Goal: Task Accomplishment & Management: Manage account settings

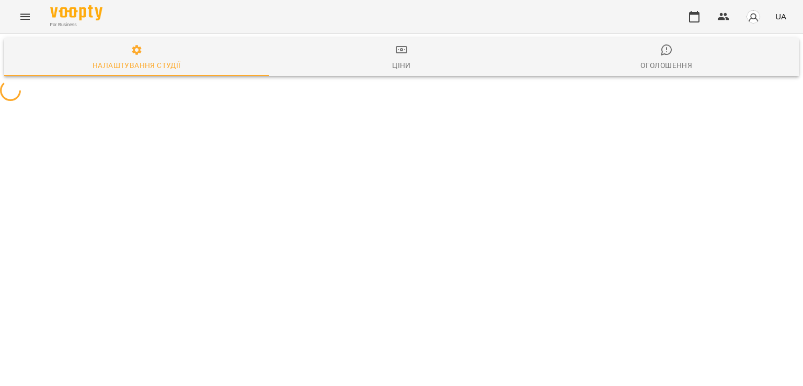
select select "**"
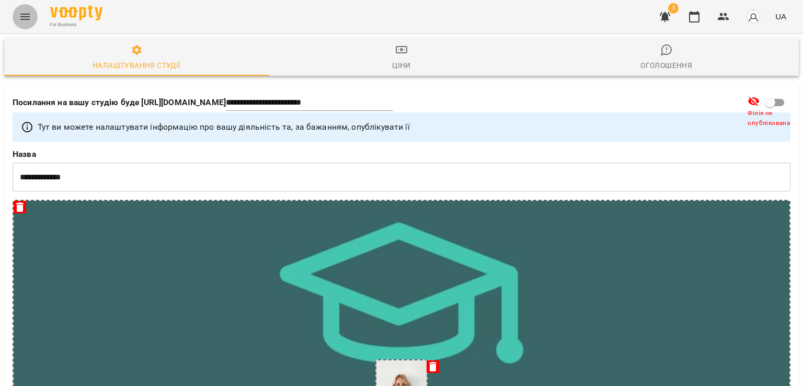
click at [20, 10] on button "Menu" at bounding box center [25, 16] width 25 height 25
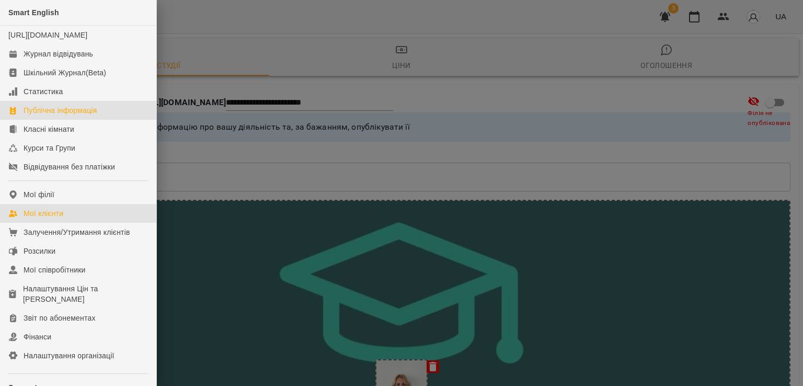
click at [52, 219] on div "Мої клієнти" at bounding box center [44, 213] width 40 height 10
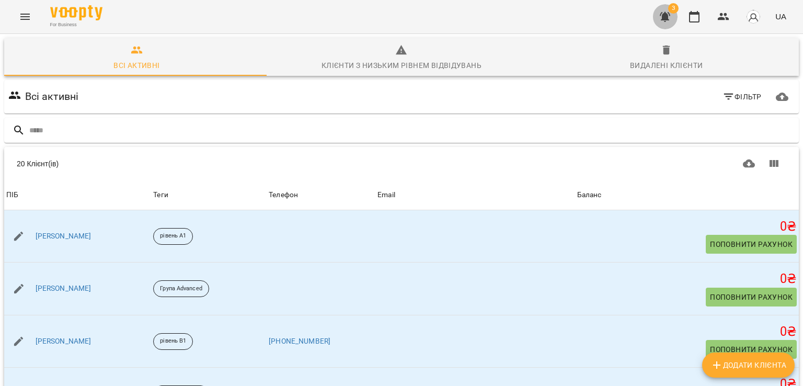
click at [666, 12] on icon "button" at bounding box center [665, 16] width 13 height 13
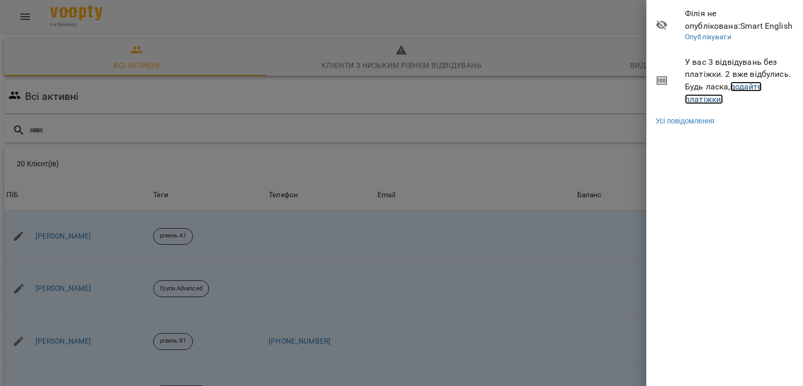
click at [737, 90] on link "додайте платіжки!" at bounding box center [723, 93] width 77 height 22
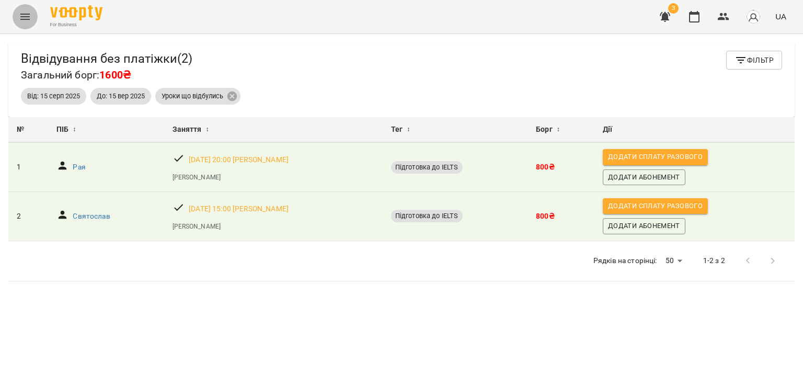
click at [22, 17] on icon "Menu" at bounding box center [25, 16] width 13 height 13
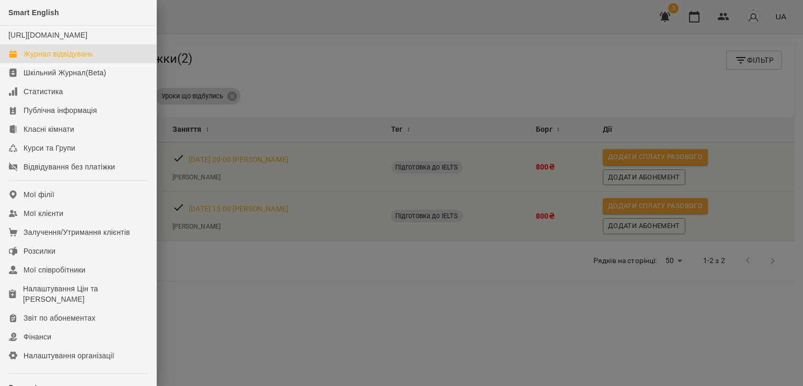
click at [29, 59] on div "Журнал відвідувань" at bounding box center [59, 54] width 70 height 10
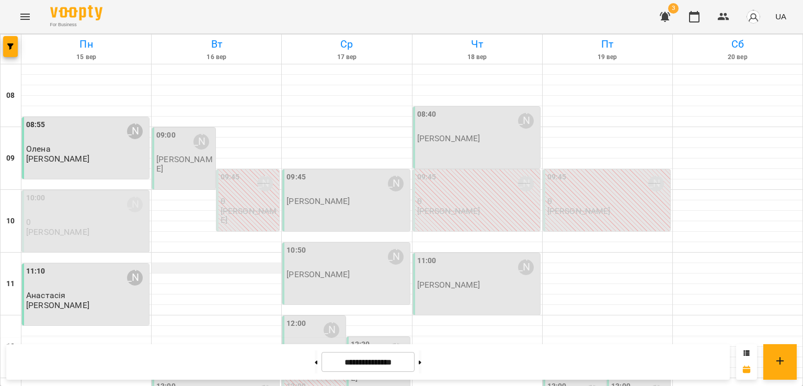
scroll to position [478, 0]
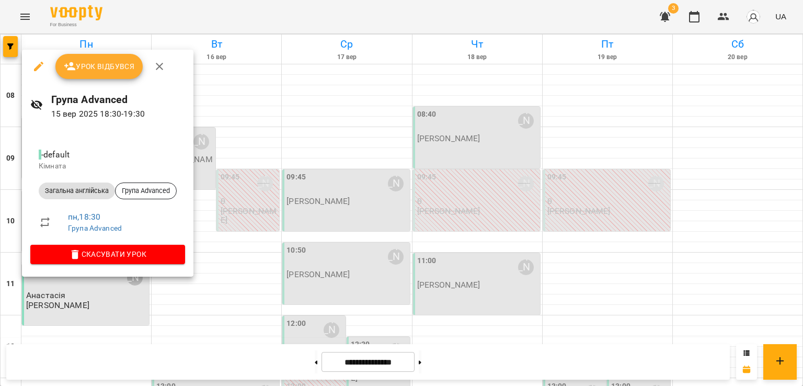
click at [36, 66] on icon "button" at bounding box center [38, 66] width 13 height 13
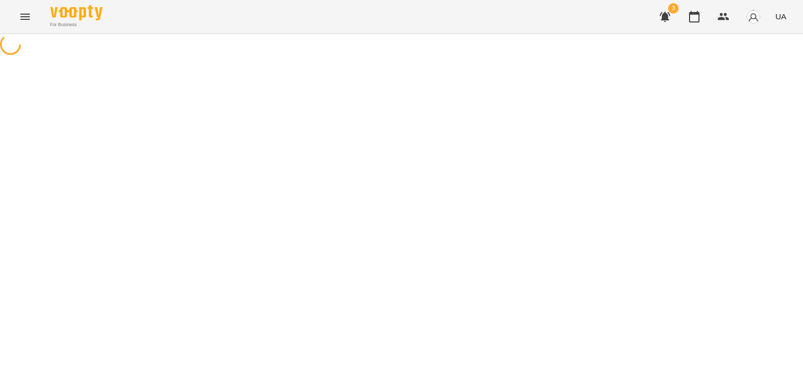
select select "**********"
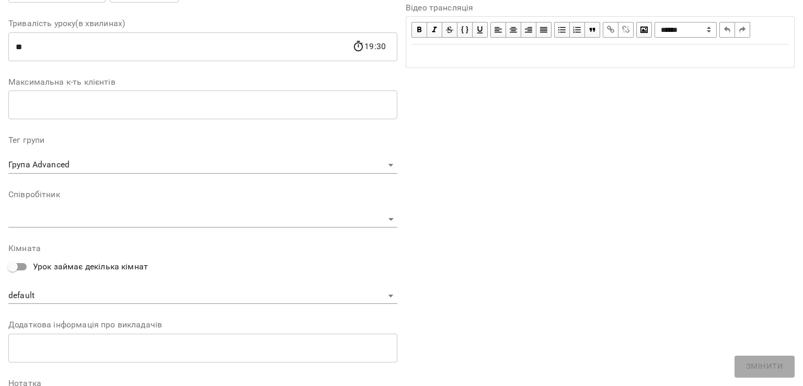
scroll to position [197, 0]
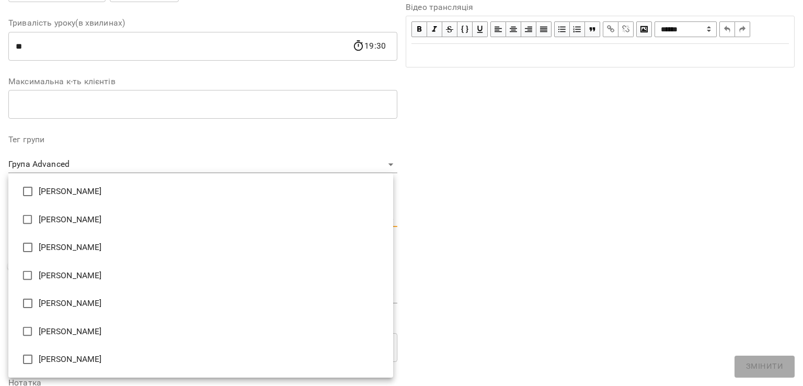
click at [202, 220] on body "For Business 3 UA Журнал відвідувань / Група Advanced [DATE] 18:30 / Урок відбу…" at bounding box center [401, 224] width 803 height 448
click at [111, 333] on li "[PERSON_NAME]" at bounding box center [200, 331] width 385 height 28
type input "**********"
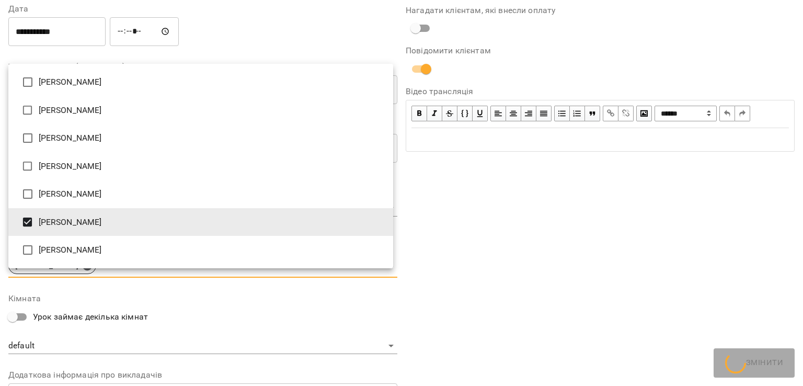
scroll to position [240, 0]
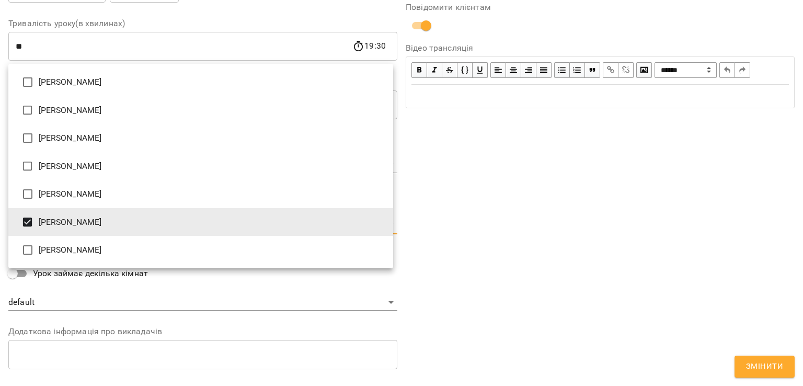
click at [787, 371] on div at bounding box center [401, 193] width 803 height 386
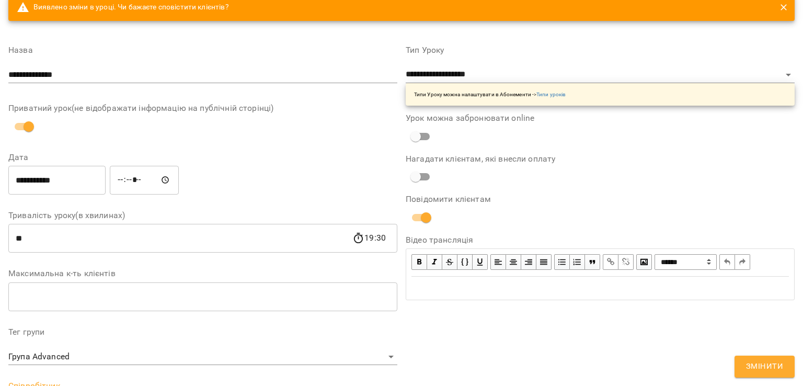
scroll to position [49, 0]
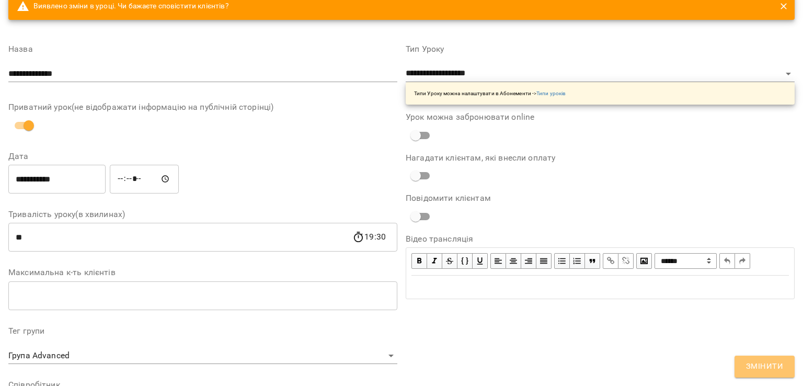
click at [758, 363] on span "Змінити" at bounding box center [764, 367] width 37 height 14
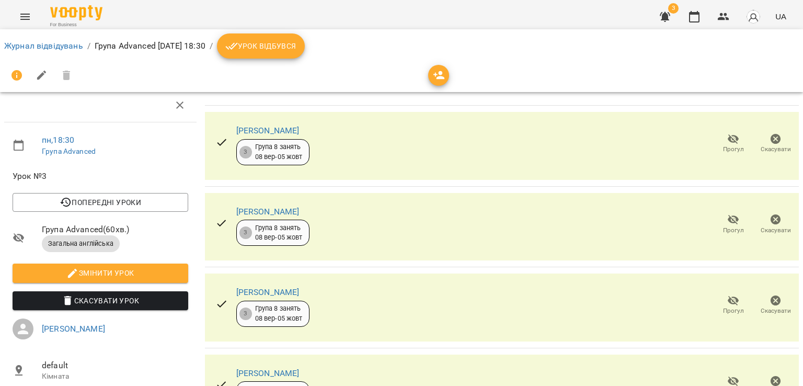
scroll to position [0, 0]
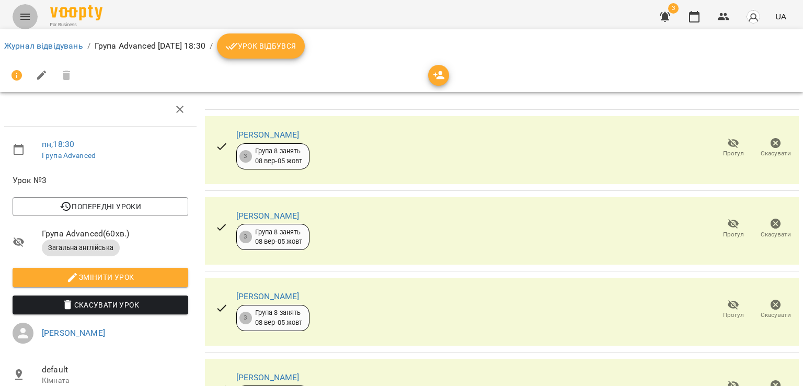
click at [22, 17] on icon "Menu" at bounding box center [25, 16] width 13 height 13
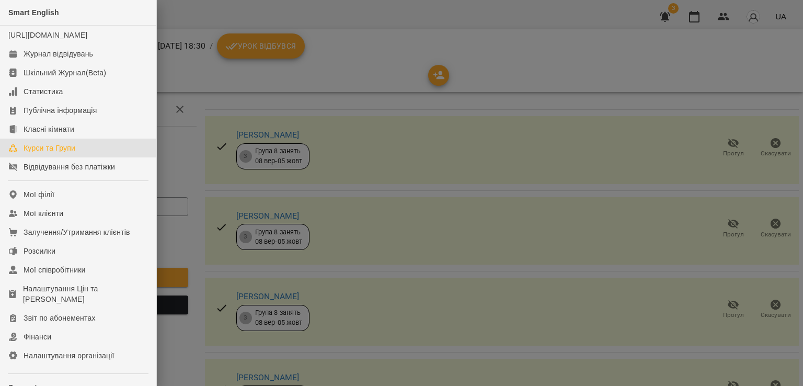
click at [59, 153] on div "Курси та Групи" at bounding box center [50, 148] width 52 height 10
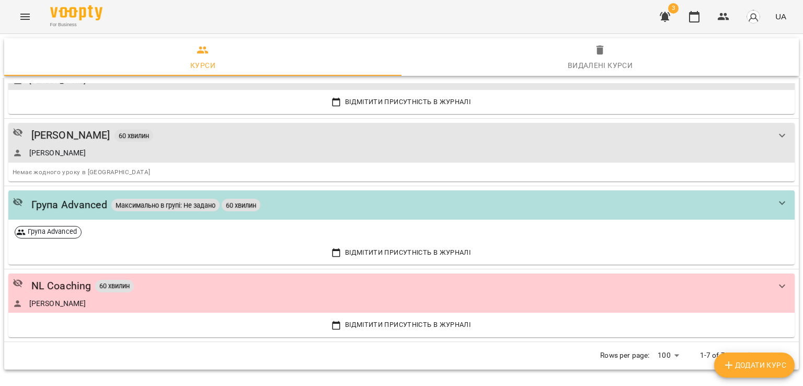
scroll to position [320, 0]
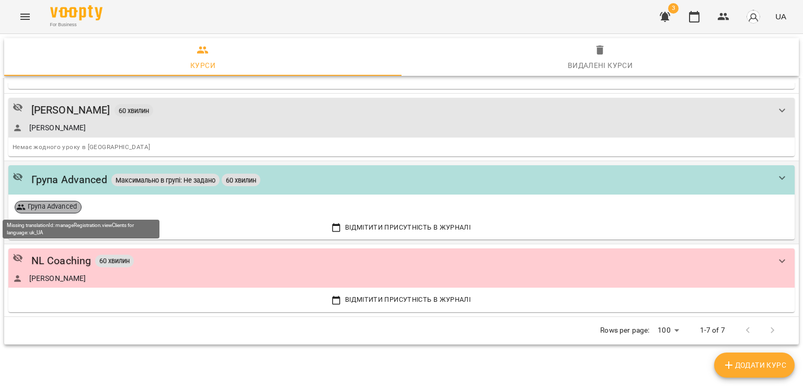
click at [58, 204] on span "Група Advanced" at bounding box center [53, 206] width 58 height 9
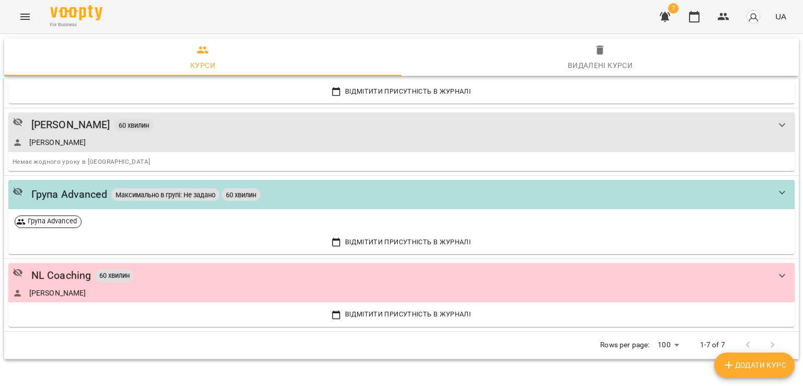
scroll to position [320, 0]
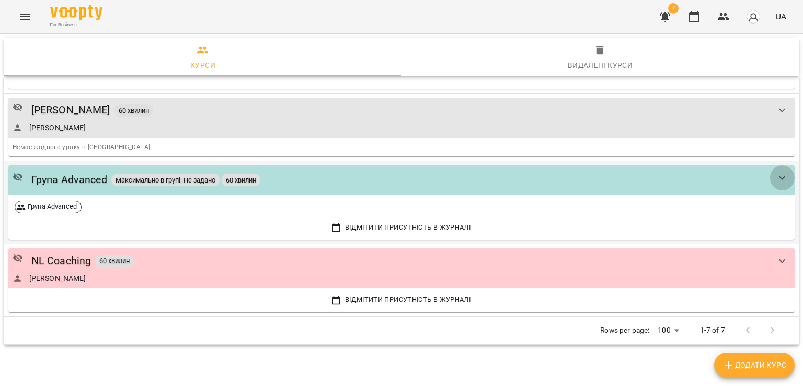
click at [770, 180] on button "show more" at bounding box center [782, 177] width 25 height 25
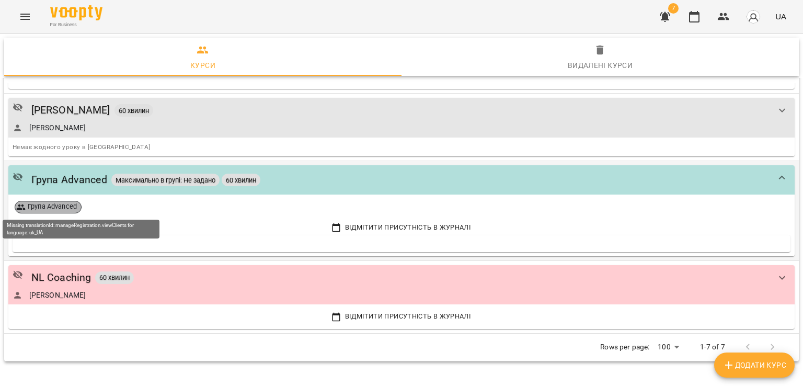
click at [59, 206] on span "Група Advanced" at bounding box center [53, 206] width 58 height 9
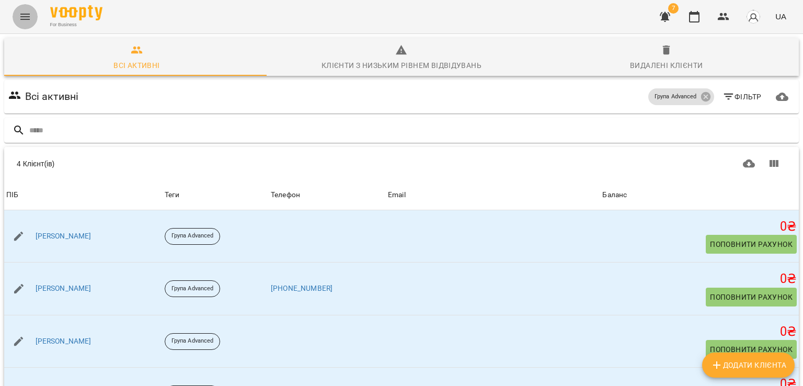
click at [24, 12] on icon "Menu" at bounding box center [25, 16] width 13 height 13
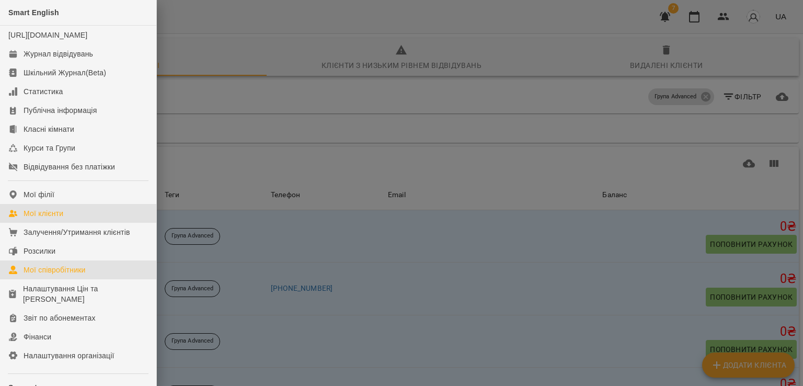
click at [50, 275] on div "Мої співробітники" at bounding box center [55, 270] width 62 height 10
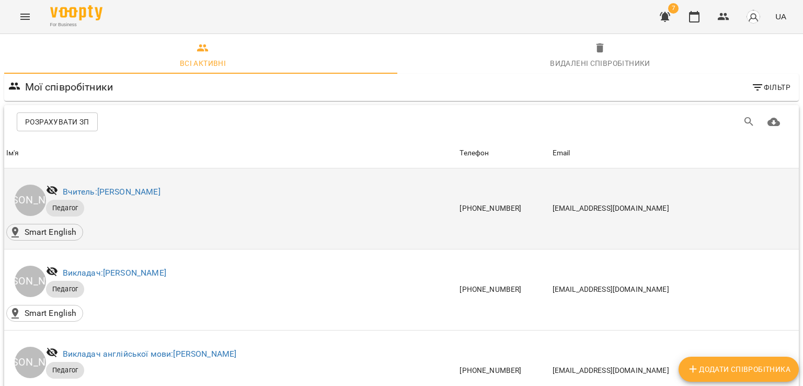
scroll to position [497, 0]
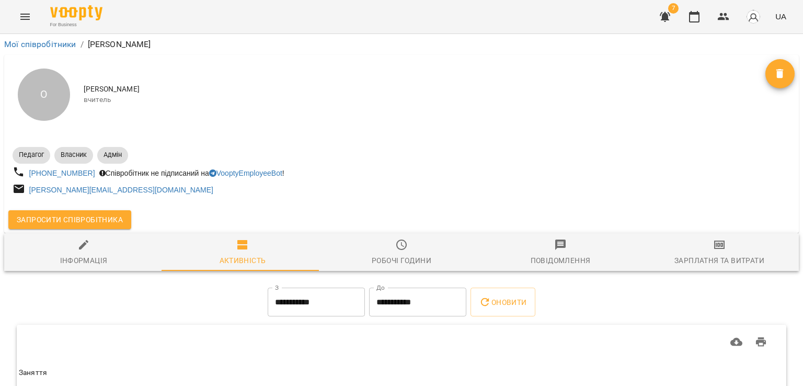
scroll to position [85, 0]
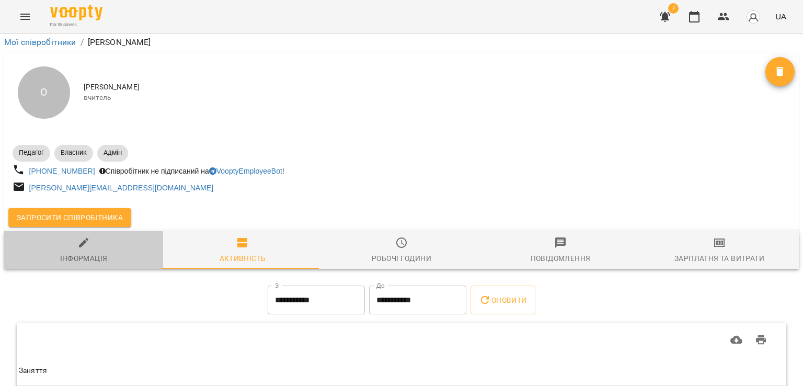
click at [85, 236] on span "Інформація" at bounding box center [83, 250] width 146 height 28
select select "**"
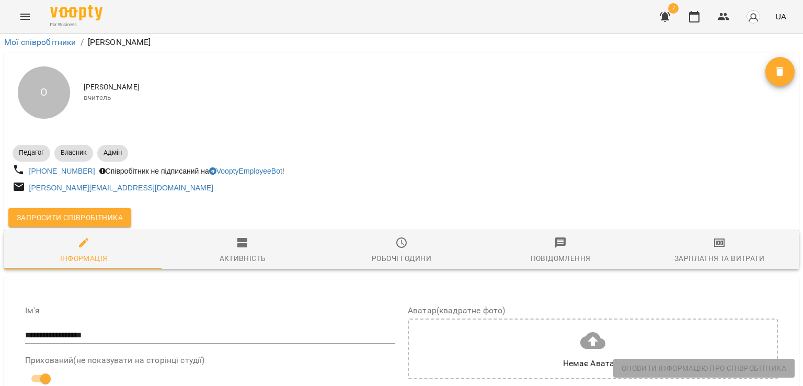
scroll to position [140, 0]
click at [586, 328] on icon at bounding box center [592, 340] width 25 height 25
type input "**********"
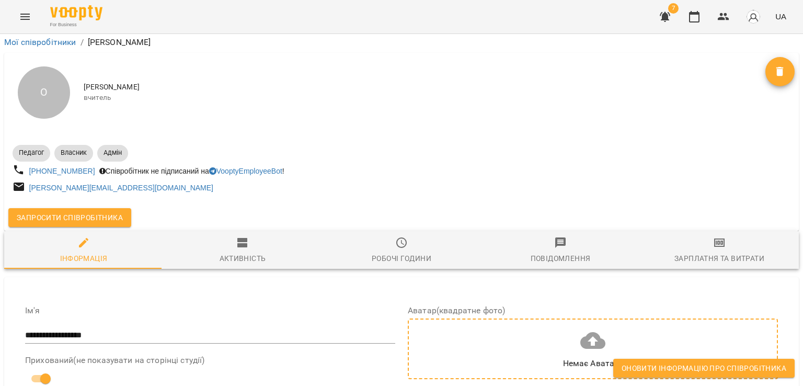
click at [582, 332] on icon at bounding box center [592, 340] width 25 height 17
type input "**********"
click at [29, 13] on icon "Menu" at bounding box center [25, 16] width 13 height 13
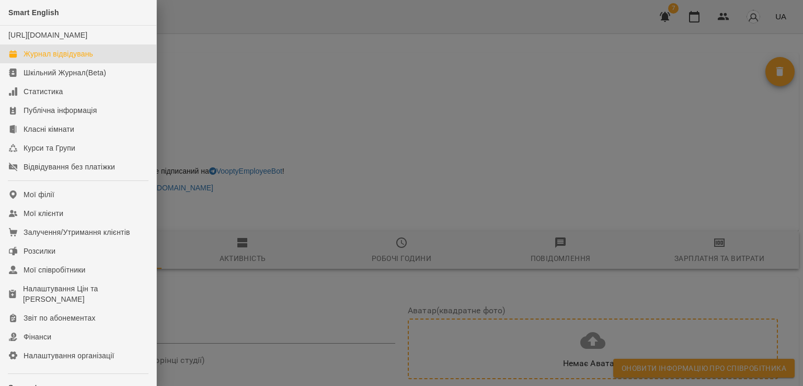
click at [49, 59] on div "Журнал відвідувань" at bounding box center [59, 54] width 70 height 10
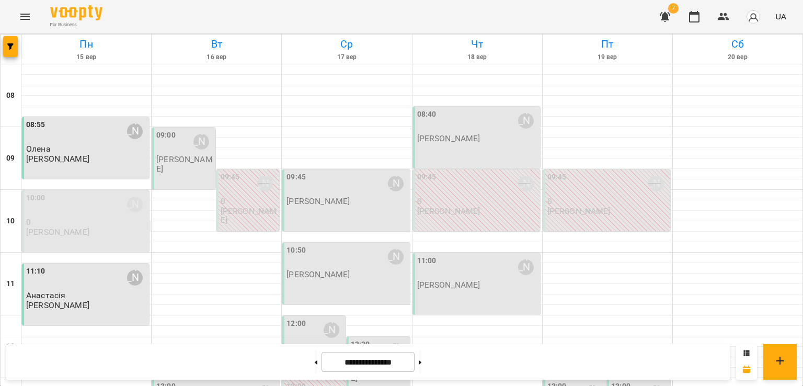
scroll to position [478, 0]
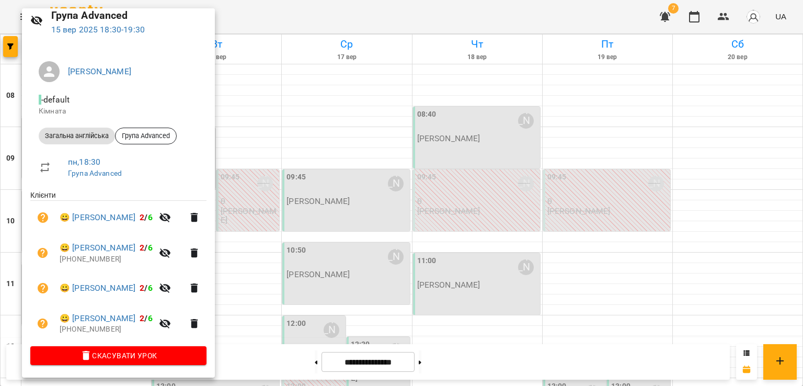
scroll to position [0, 0]
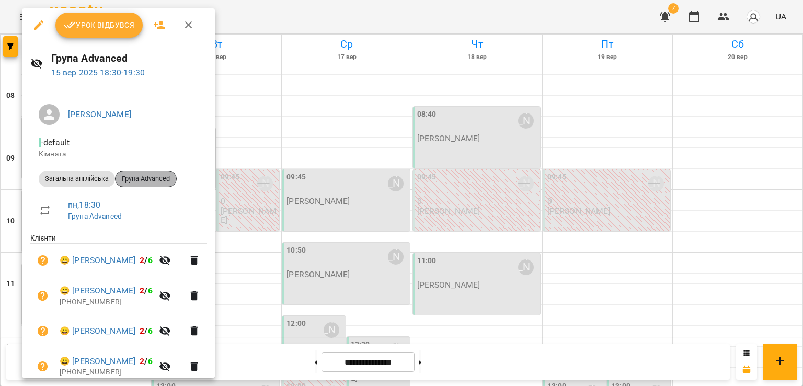
click at [154, 180] on span "Група Advanced" at bounding box center [146, 178] width 61 height 9
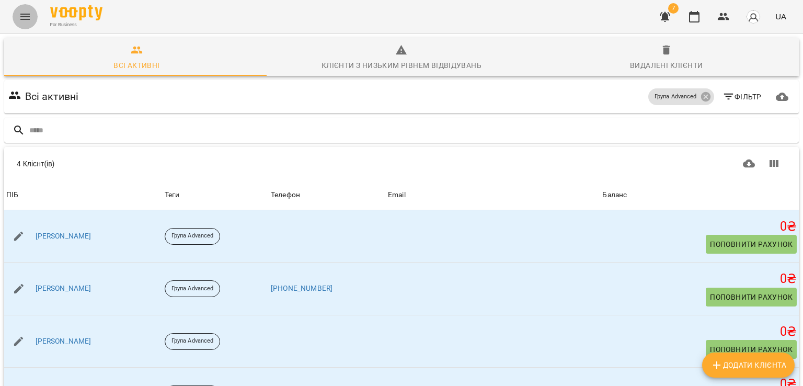
click at [27, 18] on icon "Menu" at bounding box center [25, 16] width 13 height 13
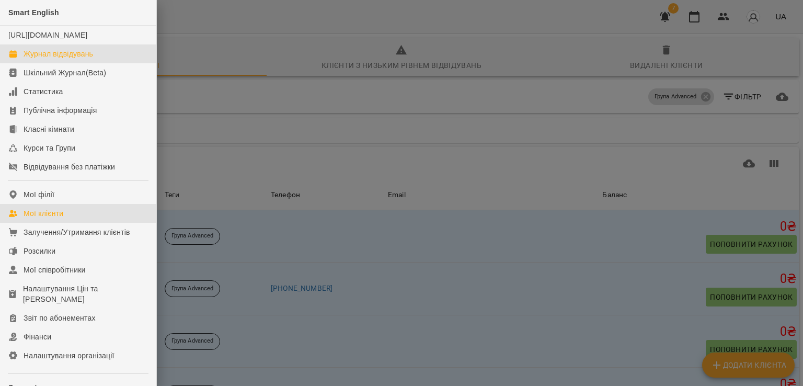
click at [45, 59] on div "Журнал відвідувань" at bounding box center [59, 54] width 70 height 10
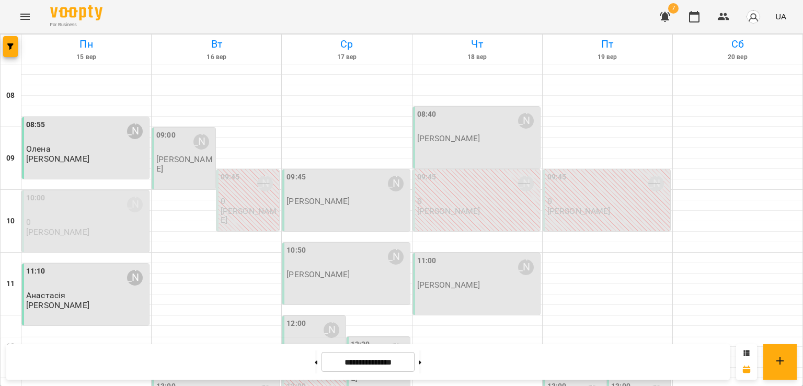
scroll to position [478, 0]
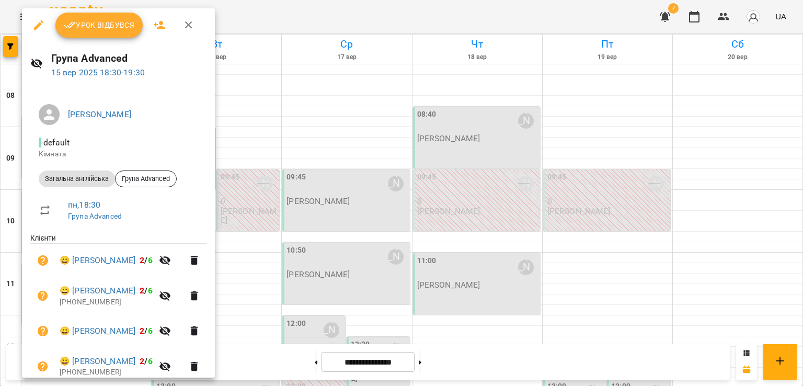
click at [34, 24] on icon "button" at bounding box center [38, 25] width 13 height 13
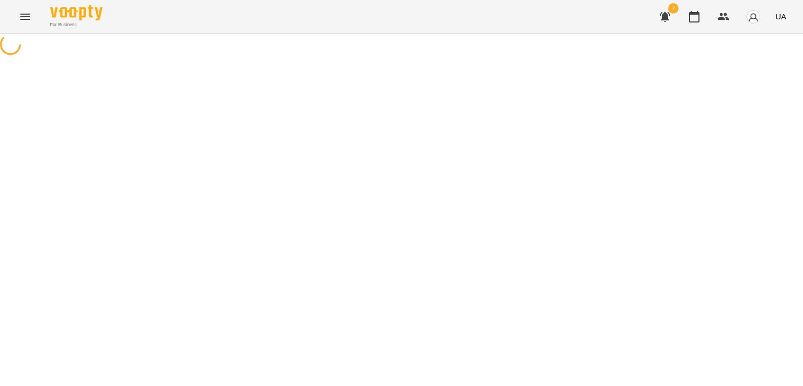
select select "**********"
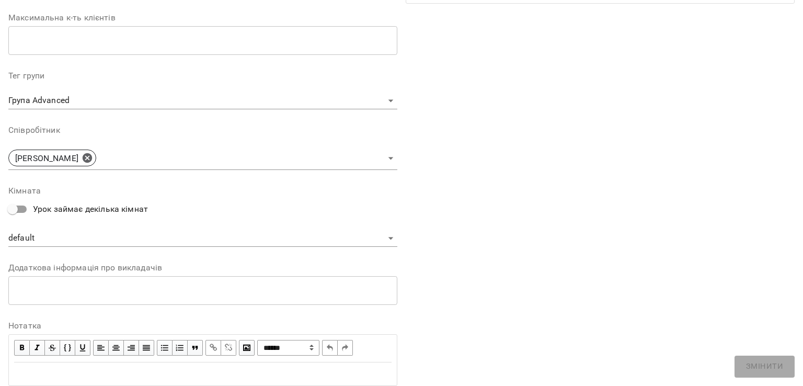
scroll to position [261, 0]
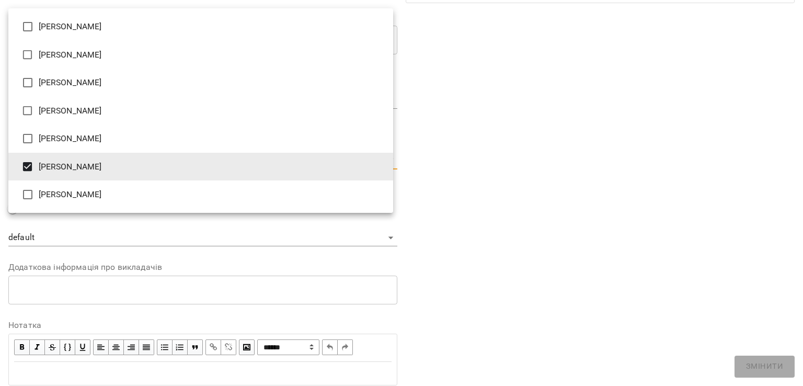
click at [70, 166] on body "For Business 7 UA Журнал відвідувань / Група Advanced [DATE] 18:30 / Урок відбу…" at bounding box center [401, 238] width 803 height 477
click at [450, 151] on div at bounding box center [401, 193] width 803 height 386
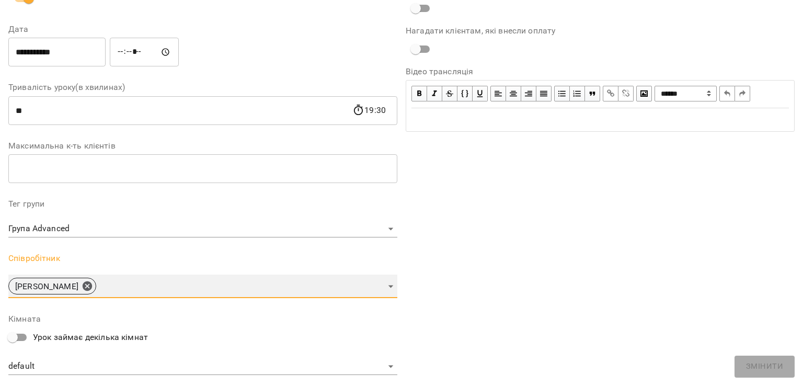
scroll to position [0, 0]
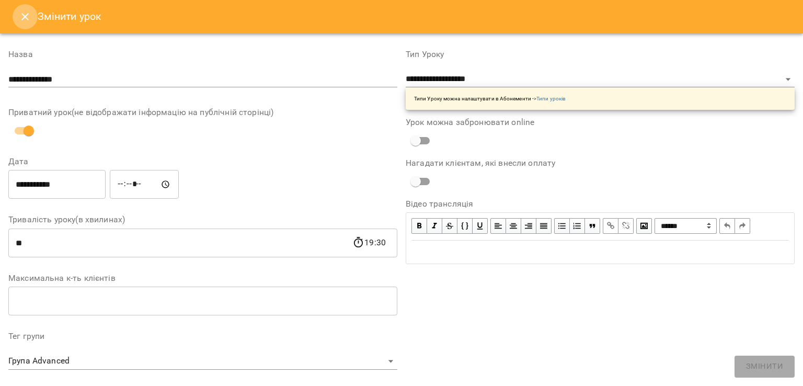
click at [26, 17] on icon "Close" at bounding box center [24, 16] width 7 height 7
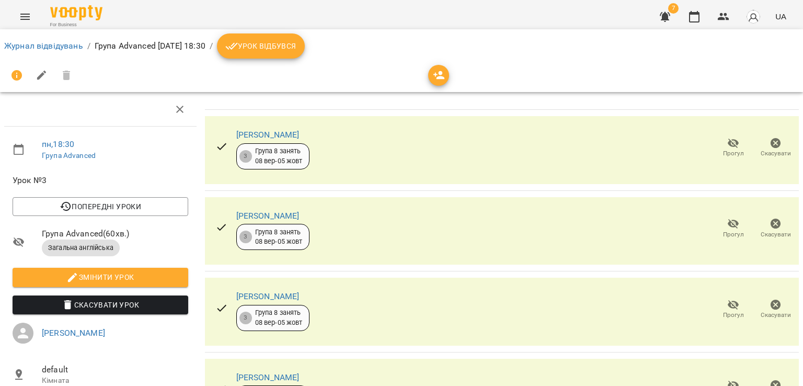
click at [667, 17] on icon "button" at bounding box center [665, 17] width 10 height 10
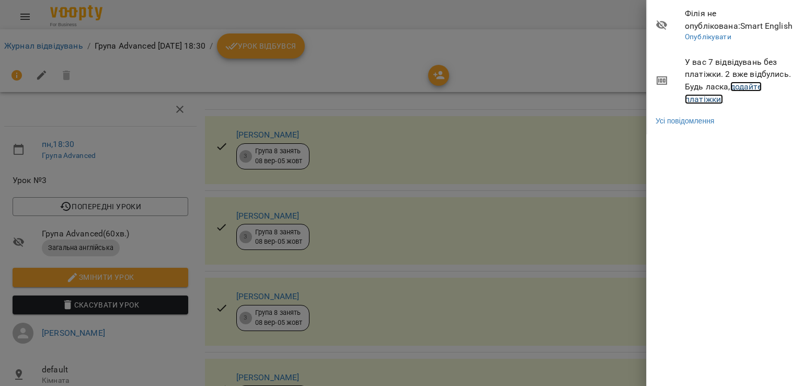
click at [746, 86] on link "додайте платіжки!" at bounding box center [723, 93] width 77 height 22
